Goal: Book appointment/travel/reservation

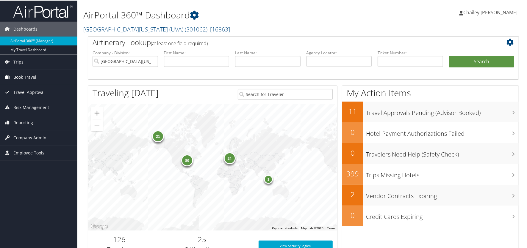
click at [26, 76] on span "Book Travel" at bounding box center [24, 76] width 23 height 15
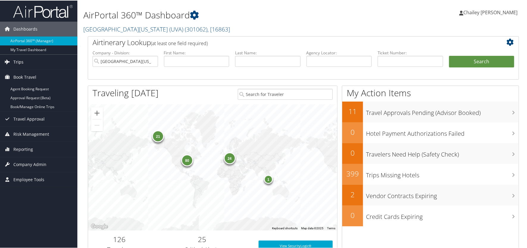
click at [11, 62] on icon at bounding box center [7, 61] width 9 height 9
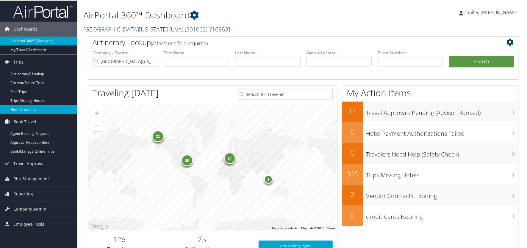
click at [28, 107] on link "Hotel Check-ins" at bounding box center [38, 109] width 77 height 9
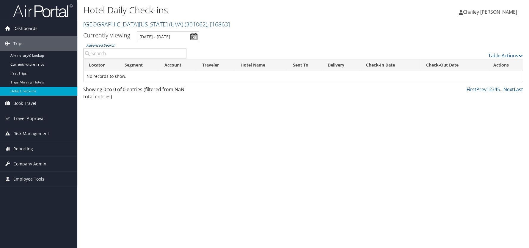
click at [22, 31] on span "Dashboards" at bounding box center [25, 28] width 24 height 15
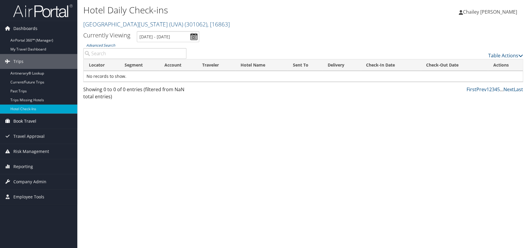
click at [24, 119] on span "Book Travel" at bounding box center [24, 121] width 23 height 15
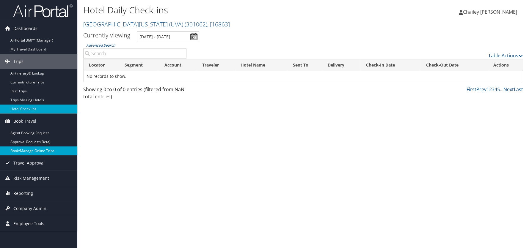
click at [25, 151] on link "Book/Manage Online Trips" at bounding box center [38, 151] width 77 height 9
